Goal: Task Accomplishment & Management: Manage account settings

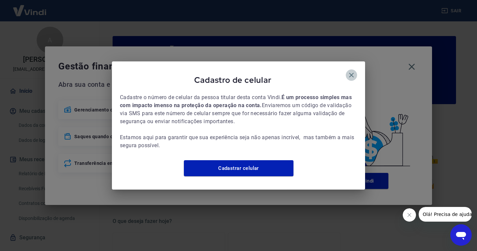
click at [351, 71] on icon "button" at bounding box center [352, 75] width 8 height 8
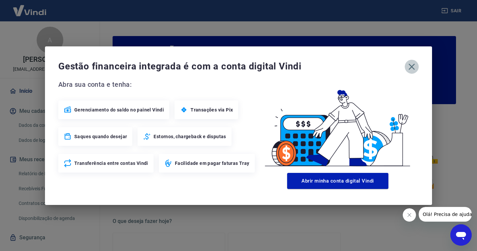
click at [415, 67] on icon "button" at bounding box center [412, 66] width 11 height 11
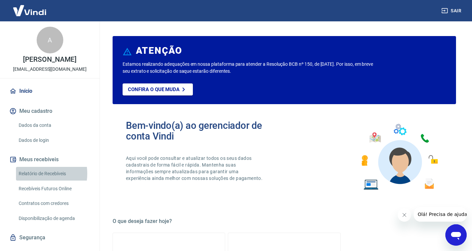
click at [32, 173] on link "Relatório de Recebíveis" at bounding box center [54, 174] width 76 height 14
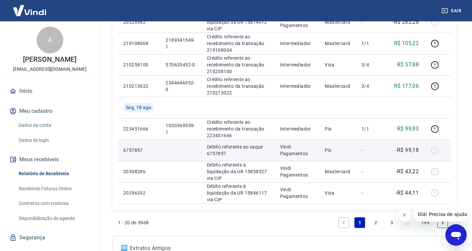
scroll to position [433, 0]
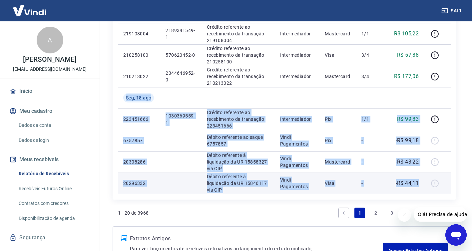
drag, startPoint x: 126, startPoint y: 97, endPoint x: 424, endPoint y: 183, distance: 310.2
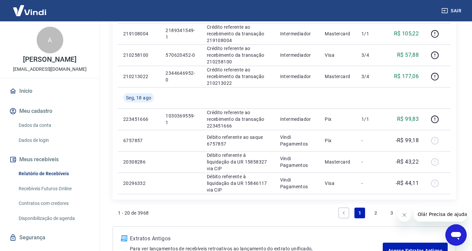
drag, startPoint x: 223, startPoint y: 209, endPoint x: 299, endPoint y: 213, distance: 76.4
click at [225, 209] on div "1 - 20 de 3968 1 2 3 ... 199" at bounding box center [284, 213] width 333 height 16
click at [376, 212] on link "2" at bounding box center [376, 212] width 11 height 11
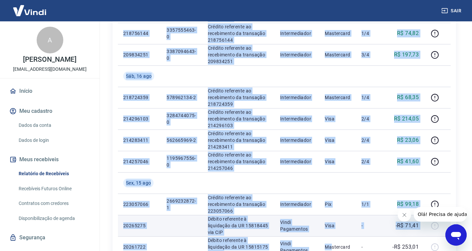
scroll to position [306, 0]
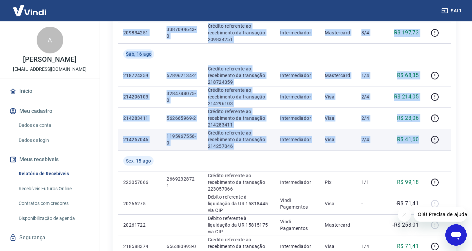
drag, startPoint x: 127, startPoint y: 45, endPoint x: 427, endPoint y: 141, distance: 315.3
click at [424, 142] on tbody "[DATE] 20294615 Débito referente à liquidação da UR 15844402 via CIP Vindi Paga…" at bounding box center [284, 96] width 333 height 533
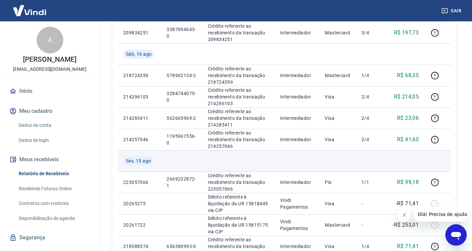
click at [312, 163] on td at bounding box center [297, 160] width 45 height 21
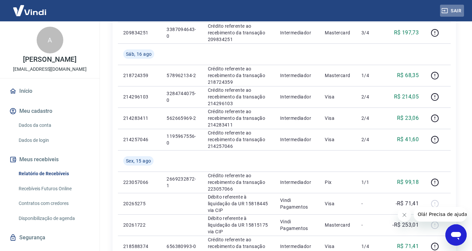
click at [456, 8] on button "Sair" at bounding box center [452, 11] width 24 height 12
